Goal: Task Accomplishment & Management: Manage account settings

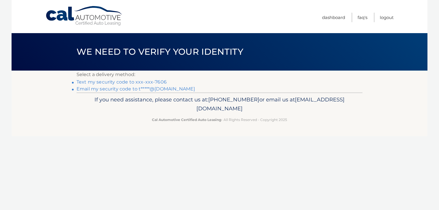
click at [148, 82] on link "Text my security code to xxx-xxx-7606" at bounding box center [121, 81] width 90 height 5
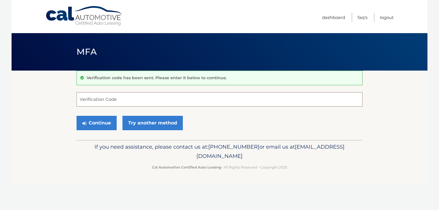
click at [113, 99] on input "Verification Code" at bounding box center [219, 99] width 286 height 14
type input "720119"
click at [76, 116] on button "Continue" at bounding box center [96, 123] width 40 height 14
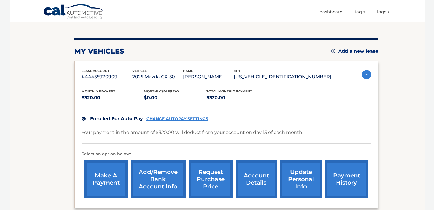
scroll to position [61, 0]
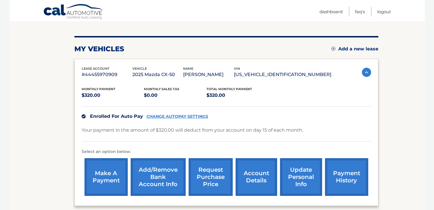
click at [343, 181] on link "payment history" at bounding box center [346, 177] width 43 height 38
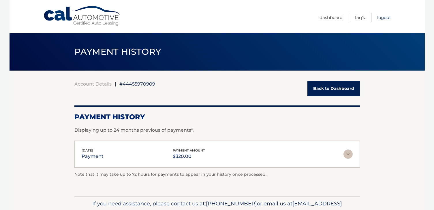
click at [386, 18] on link "Logout" at bounding box center [385, 18] width 14 height 10
